Goal: Task Accomplishment & Management: Manage account settings

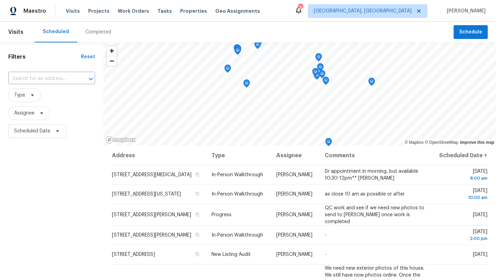
scroll to position [89, 0]
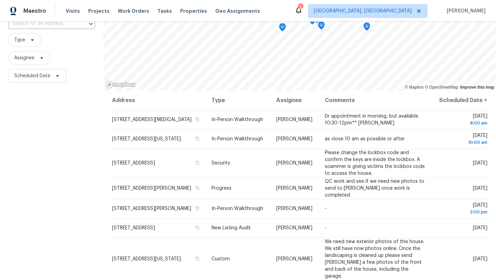
scroll to position [54, 0]
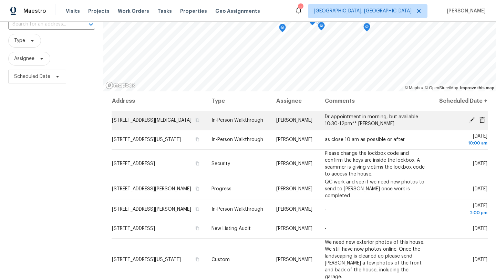
click at [471, 123] on icon at bounding box center [472, 120] width 6 height 6
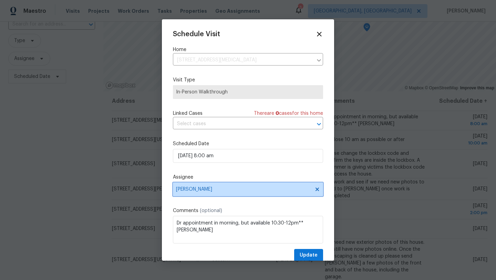
click at [224, 189] on span "[PERSON_NAME]" at bounding box center [243, 189] width 135 height 6
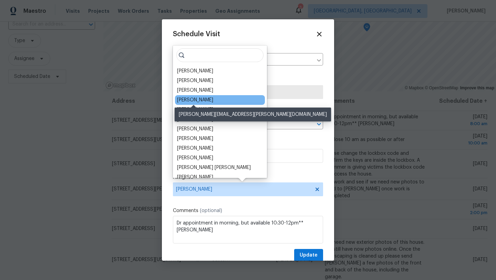
click at [202, 100] on div "[PERSON_NAME]" at bounding box center [195, 99] width 36 height 7
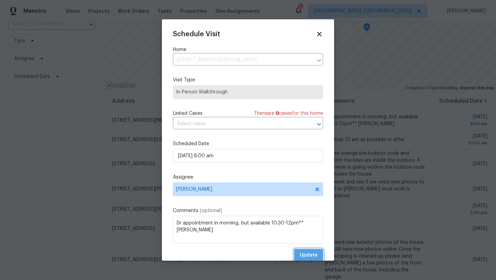
click at [302, 256] on span "Update" at bounding box center [308, 255] width 18 height 9
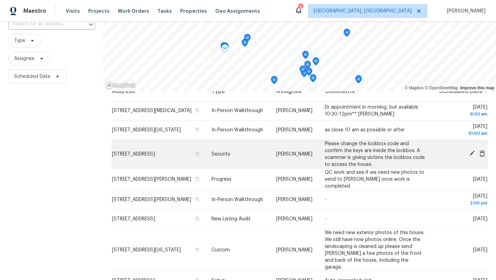
scroll to position [0, 0]
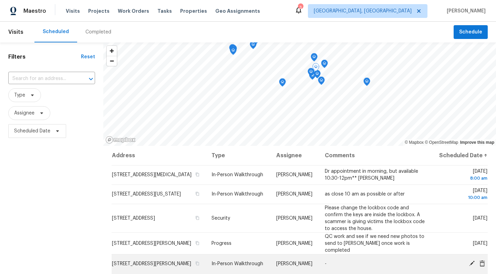
click at [470, 266] on icon at bounding box center [471, 263] width 6 height 6
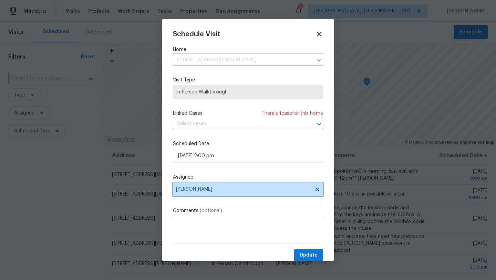
click at [198, 190] on span "[PERSON_NAME]" at bounding box center [243, 189] width 135 height 6
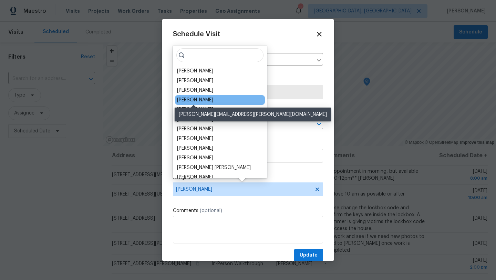
click at [185, 101] on div "[PERSON_NAME]" at bounding box center [195, 99] width 36 height 7
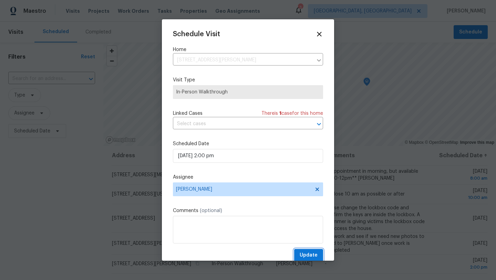
click at [305, 252] on span "Update" at bounding box center [308, 255] width 18 height 9
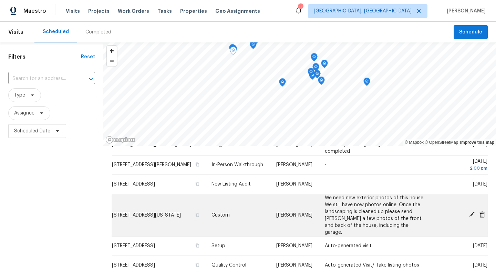
scroll to position [95, 0]
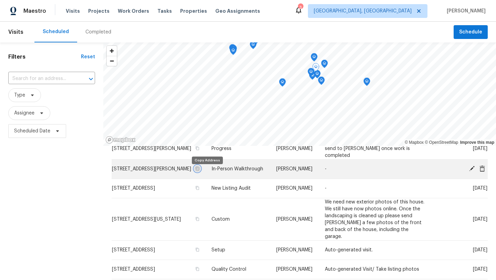
click at [199, 170] on icon "button" at bounding box center [197, 168] width 4 height 4
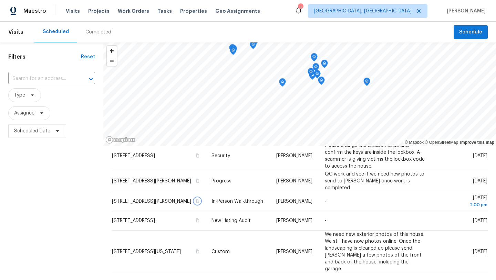
scroll to position [0, 0]
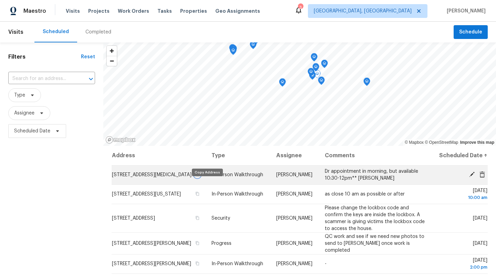
click at [199, 176] on icon "button" at bounding box center [197, 174] width 4 height 4
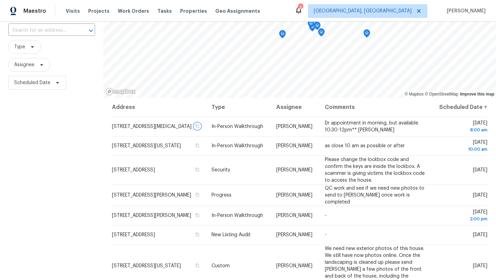
scroll to position [48, 0]
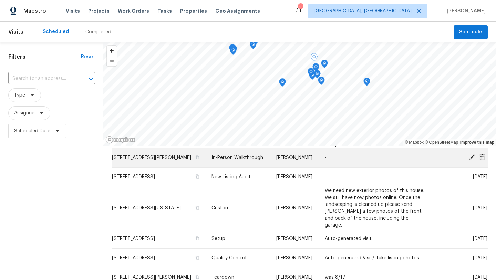
scroll to position [106, 0]
